Goal: Navigation & Orientation: Find specific page/section

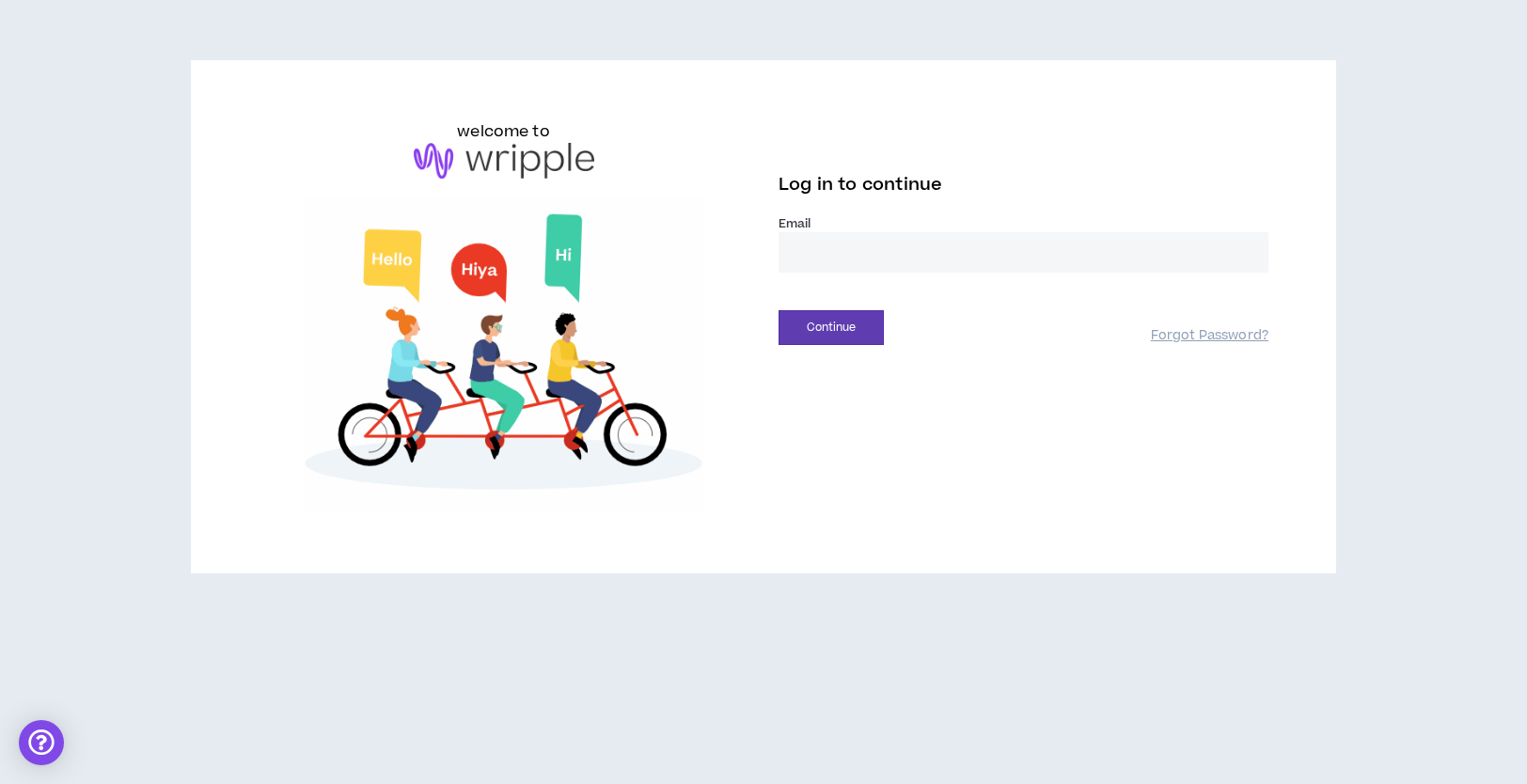
click at [936, 261] on input "email" at bounding box center [1023, 252] width 490 height 40
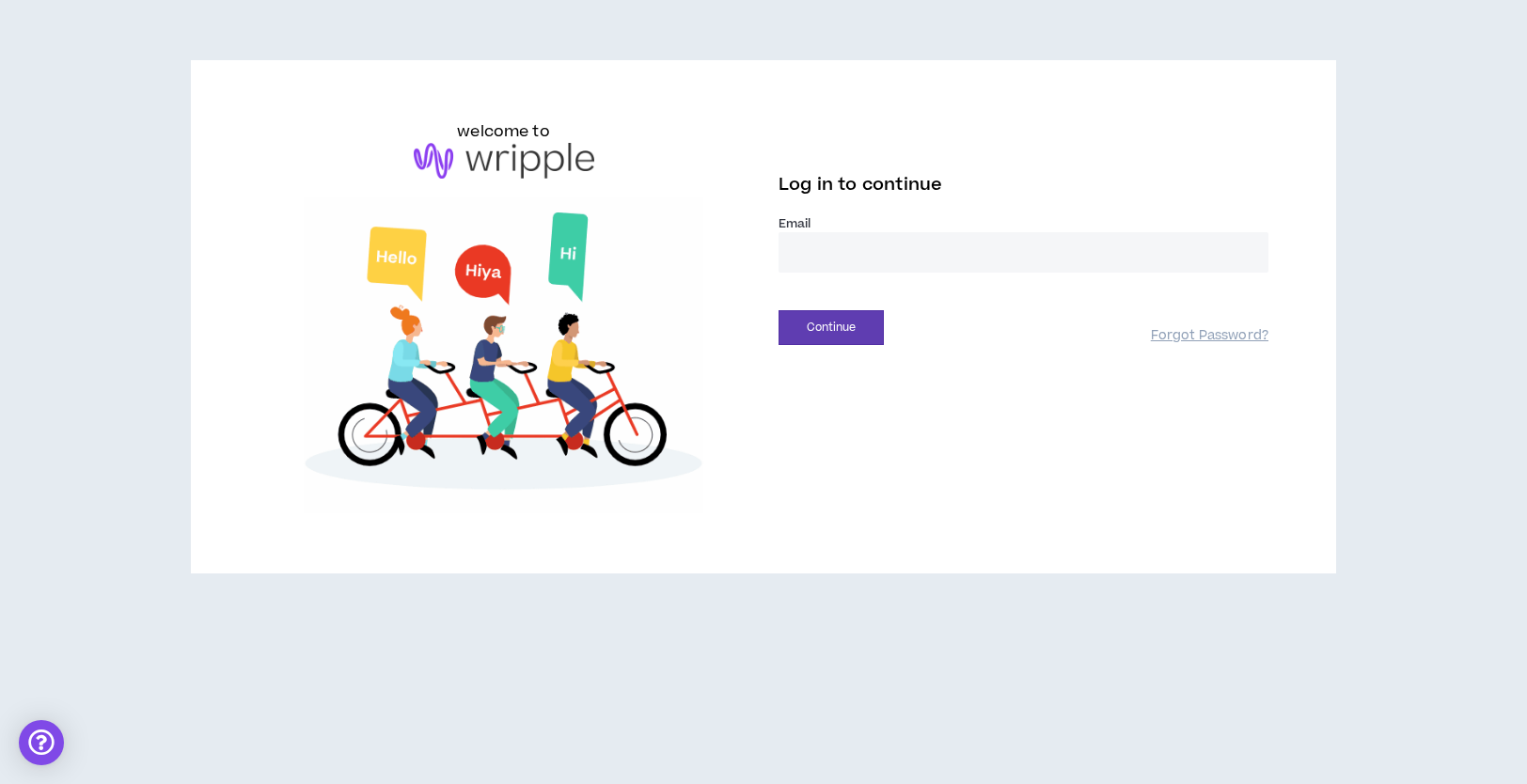
type input "**********"
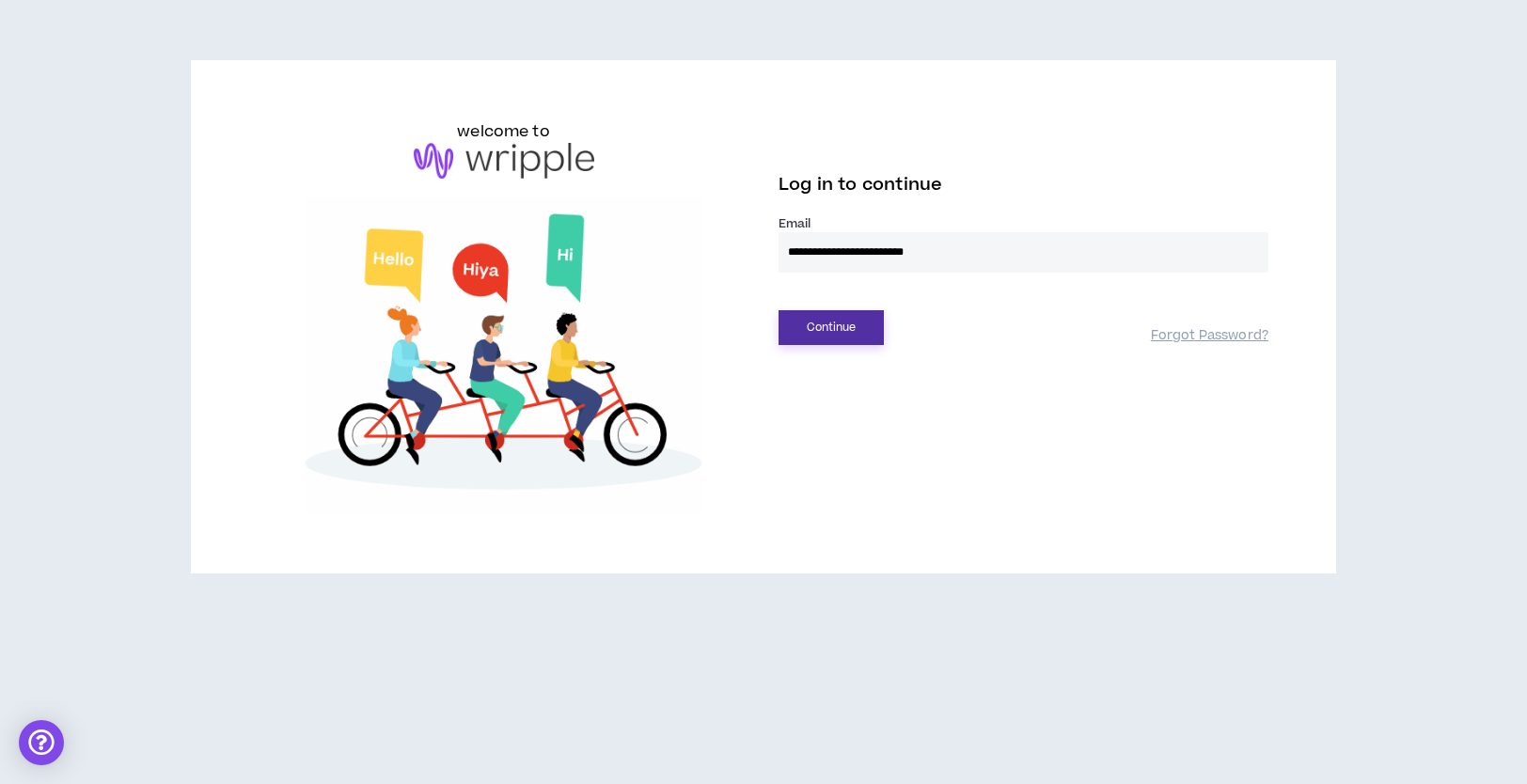
click at [852, 323] on button "Continue" at bounding box center [831, 327] width 106 height 35
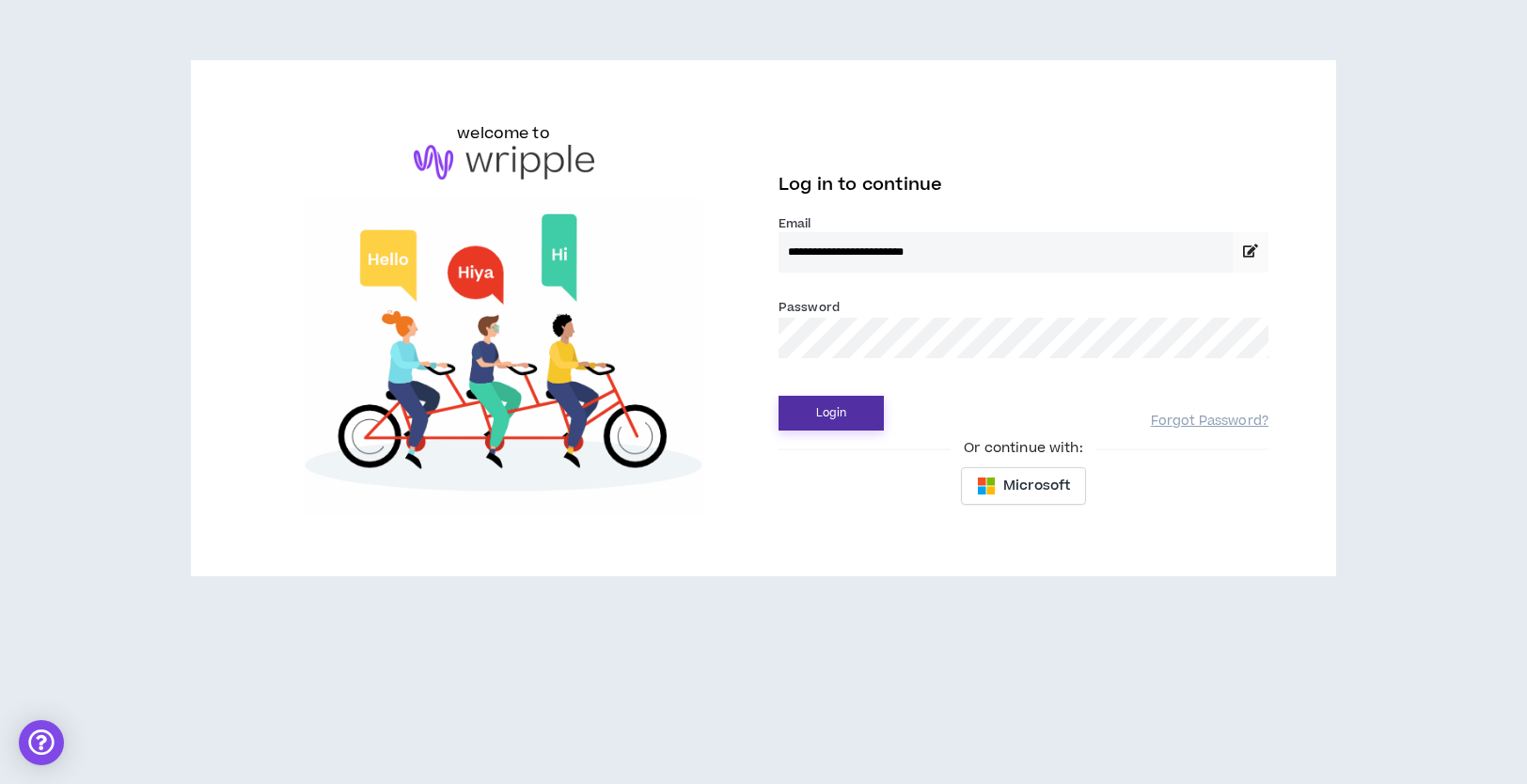
click at [834, 413] on button "Login" at bounding box center [831, 413] width 106 height 35
click at [862, 419] on button "Login" at bounding box center [831, 413] width 106 height 35
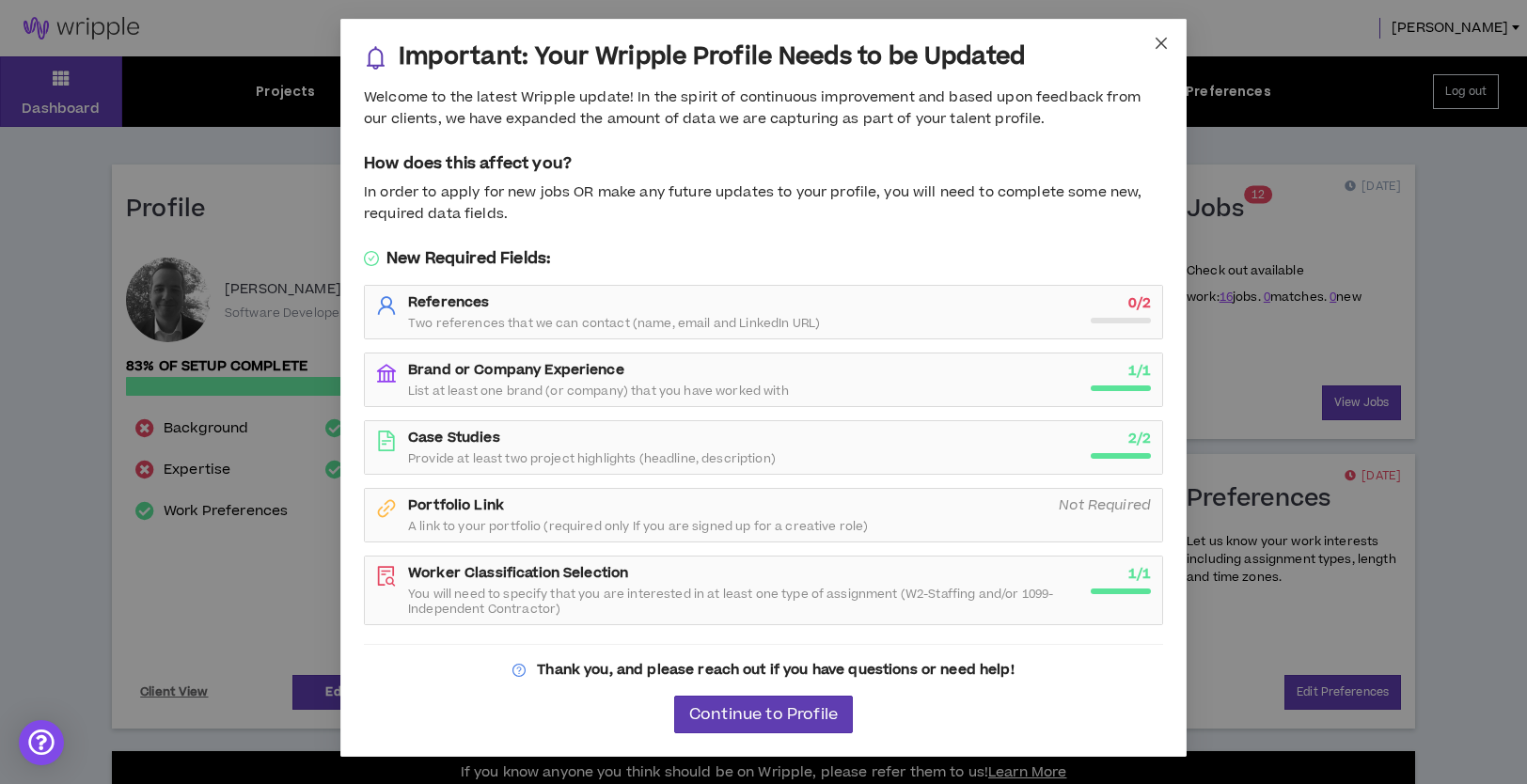
click at [1165, 37] on icon "close" at bounding box center [1161, 42] width 15 height 15
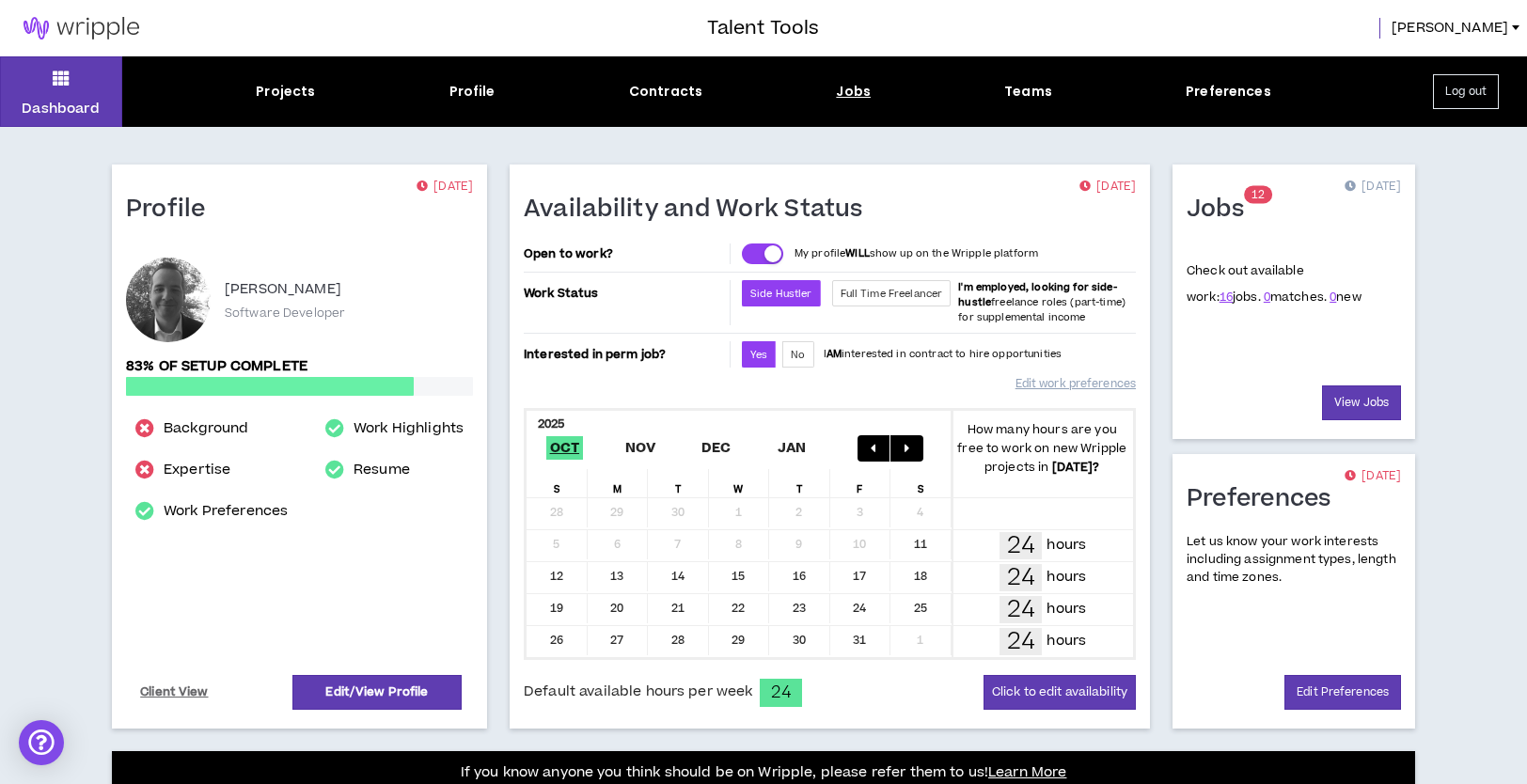
click at [844, 86] on div "Jobs" at bounding box center [852, 92] width 35 height 20
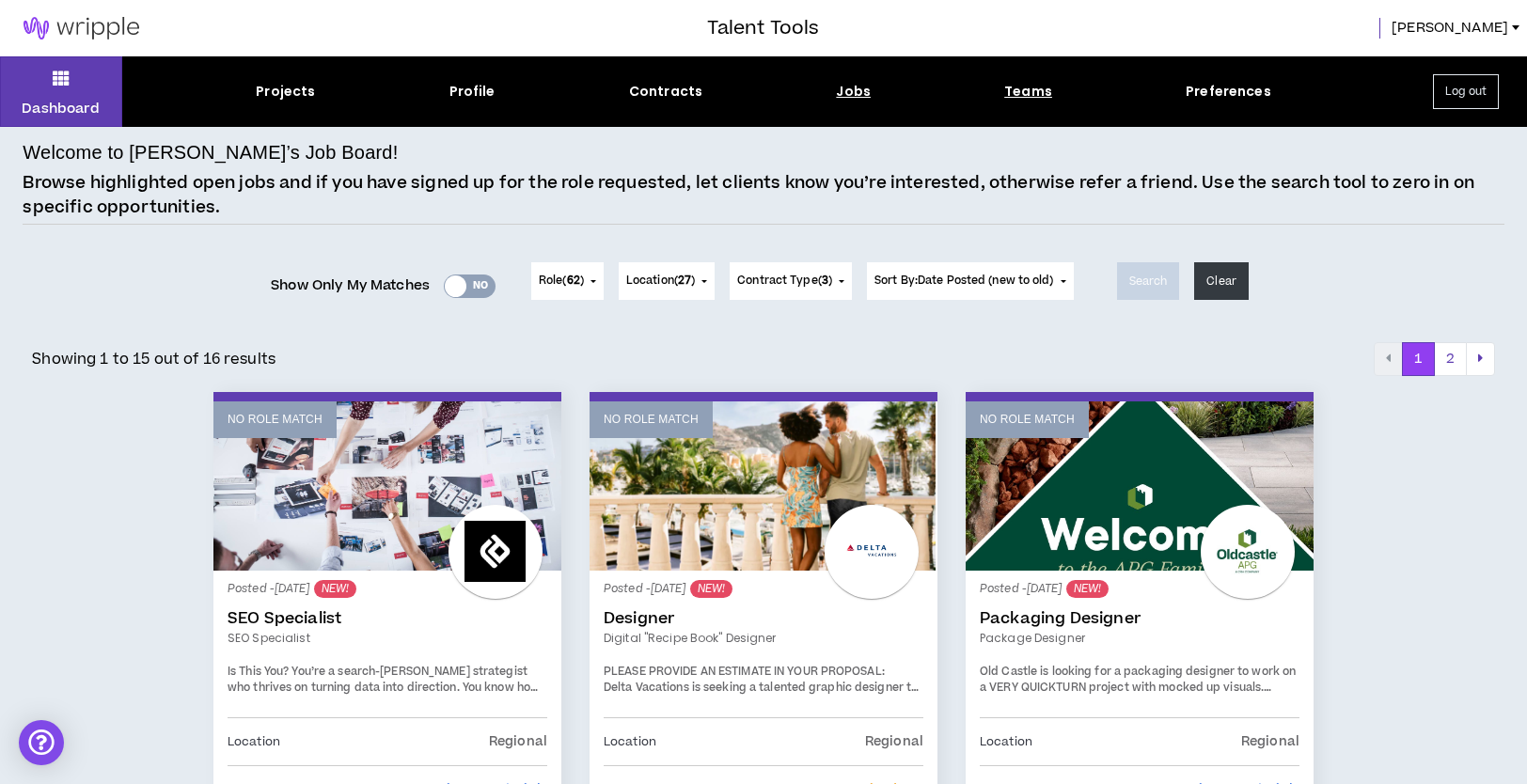
click at [1014, 97] on div "Teams" at bounding box center [1027, 92] width 48 height 20
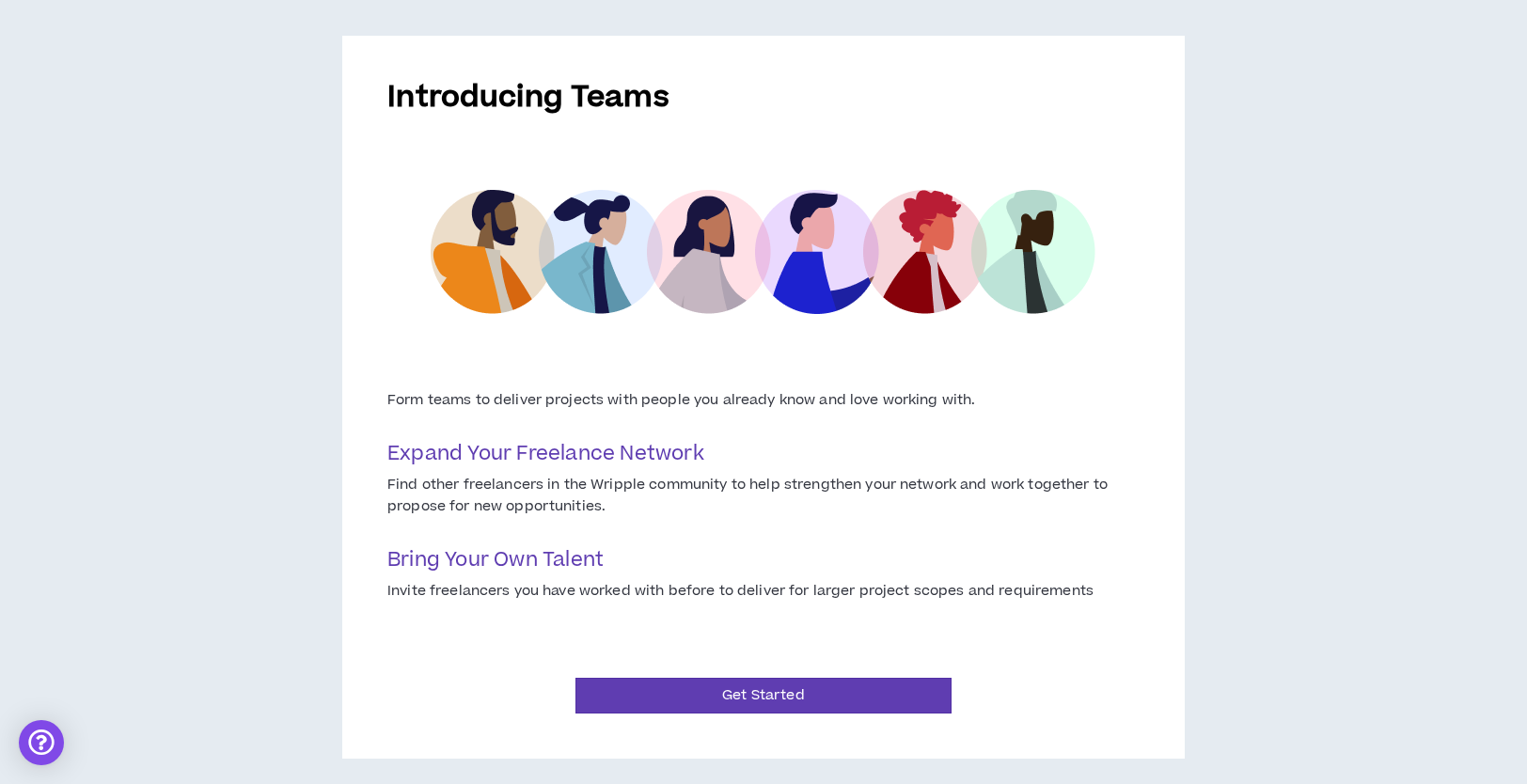
scroll to position [140, 0]
